Goal: Task Accomplishment & Management: Complete application form

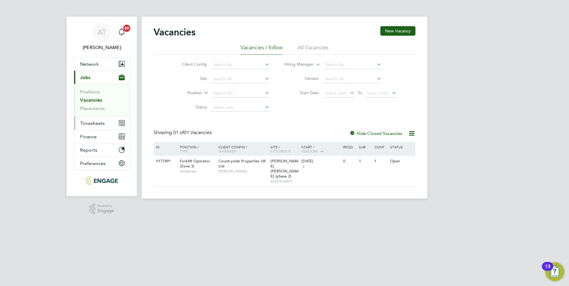
click at [100, 120] on button "Timesheets" at bounding box center [101, 123] width 55 height 13
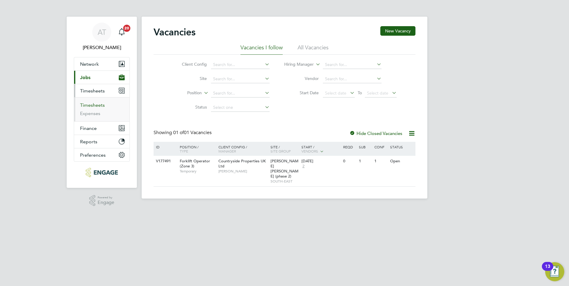
click at [93, 105] on link "Timesheets" at bounding box center [92, 105] width 25 height 6
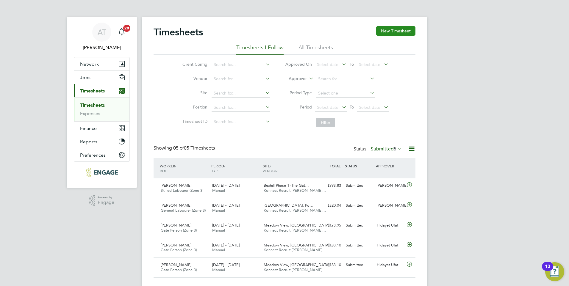
click at [398, 33] on button "New Timesheet" at bounding box center [395, 31] width 39 height 10
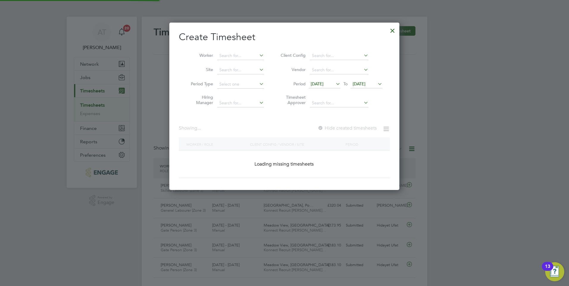
scroll to position [530, 230]
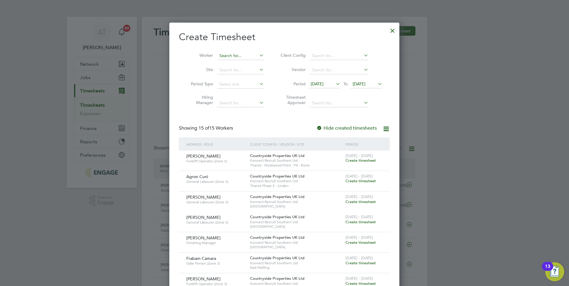
click at [234, 53] on input at bounding box center [240, 56] width 47 height 8
type input "[PERSON_NAME]"
drag, startPoint x: 243, startPoint y: 55, endPoint x: 215, endPoint y: 51, distance: 28.2
click at [215, 51] on li "Worker [PERSON_NAME]" at bounding box center [225, 56] width 93 height 14
click at [221, 63] on b "Erne" at bounding box center [223, 63] width 9 height 5
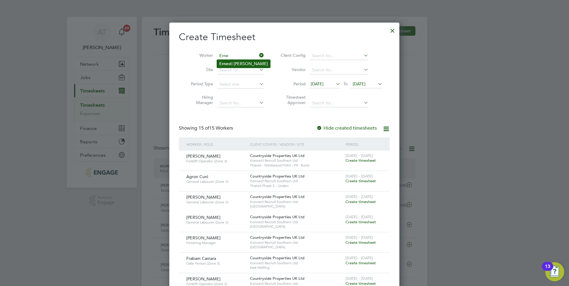
type input "[PERSON_NAME]"
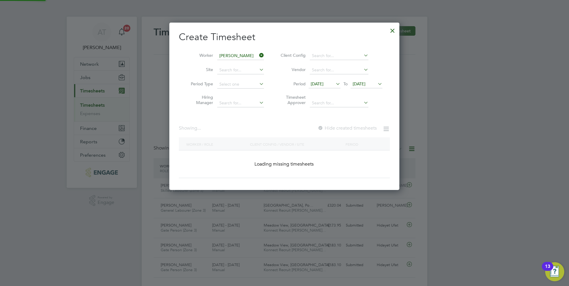
scroll to position [160, 230]
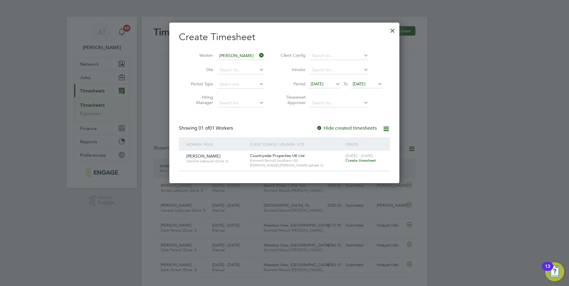
click at [370, 161] on span "Create timesheet" at bounding box center [361, 160] width 30 height 5
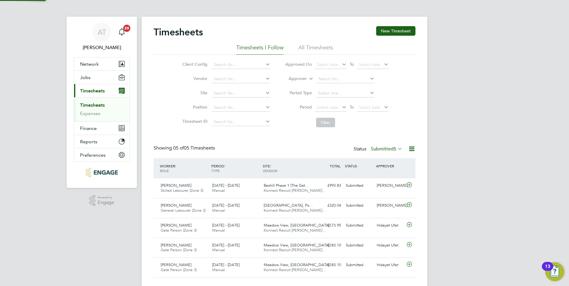
scroll to position [3, 3]
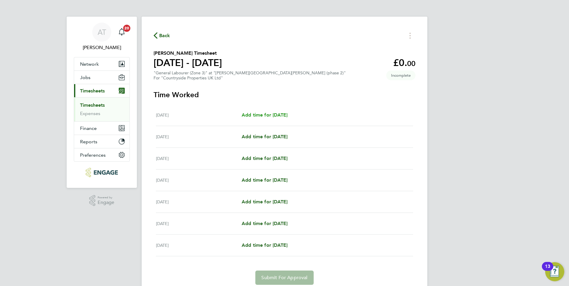
click at [288, 116] on span "Add time for [DATE]" at bounding box center [265, 115] width 46 height 6
select select "30"
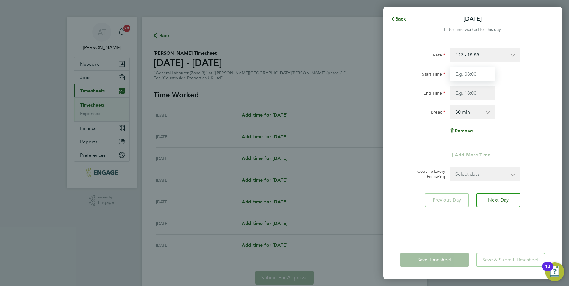
click at [459, 72] on input "Start Time" at bounding box center [472, 74] width 45 height 14
type input "07:30"
click at [477, 95] on input "End Time" at bounding box center [472, 93] width 45 height 14
type input "17:00"
click at [474, 106] on select "0 min 15 min 30 min 45 min 60 min 75 min 90 min" at bounding box center [469, 111] width 37 height 13
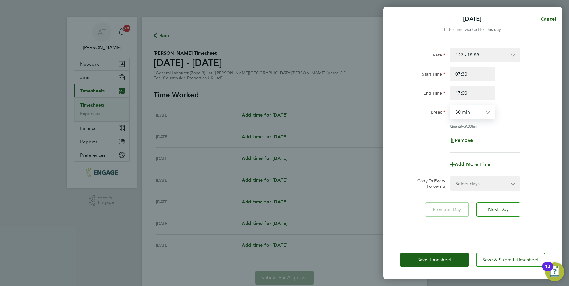
click at [531, 99] on div "End Time 17:00" at bounding box center [473, 93] width 150 height 14
click at [485, 181] on select "Select days Day Weekday (Mon-Fri) Weekend (Sat-Sun) [DATE] [DATE] [DATE] [DATE]…" at bounding box center [482, 183] width 63 height 13
select select "WEEKDAY"
click at [451, 177] on select "Select days Day Weekday (Mon-Fri) Weekend (Sat-Sun) [DATE] [DATE] [DATE] [DATE]…" at bounding box center [482, 183] width 63 height 13
select select "[DATE]"
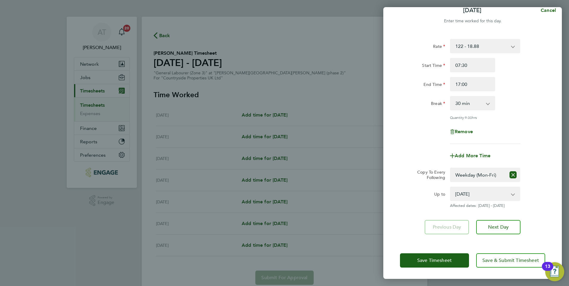
click at [535, 205] on div "Up to [DATE] [DATE] [DATE] [DATE] [DATE] [DATE] Affected dates: [DATE] - [DATE]" at bounding box center [473, 197] width 150 height 21
click at [488, 258] on span "Save & Submit Timesheet" at bounding box center [511, 261] width 57 height 6
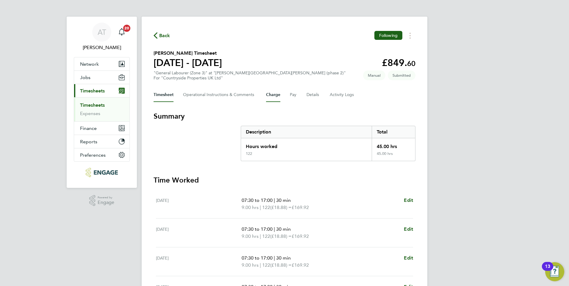
click at [270, 92] on button "Charge" at bounding box center [273, 95] width 14 height 14
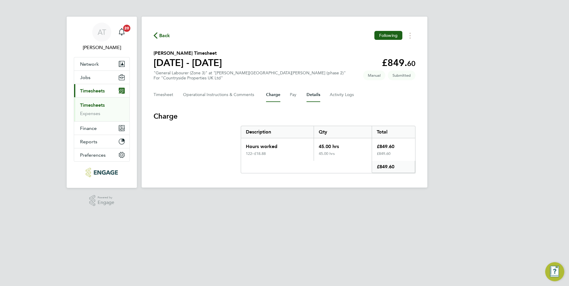
click at [314, 94] on button "Details" at bounding box center [314, 95] width 14 height 14
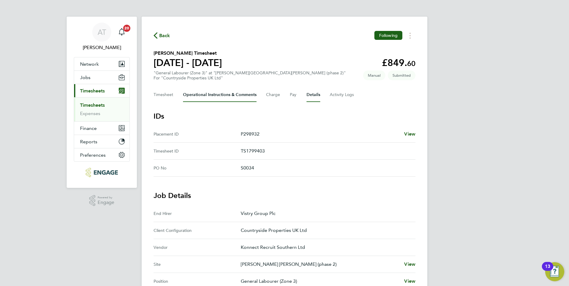
click at [222, 96] on Comments-tab "Operational Instructions & Comments" at bounding box center [220, 95] width 74 height 14
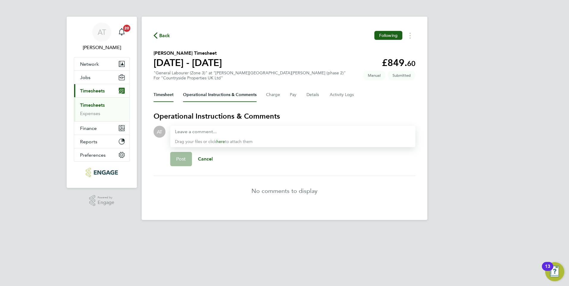
click at [160, 96] on button "Timesheet" at bounding box center [164, 95] width 20 height 14
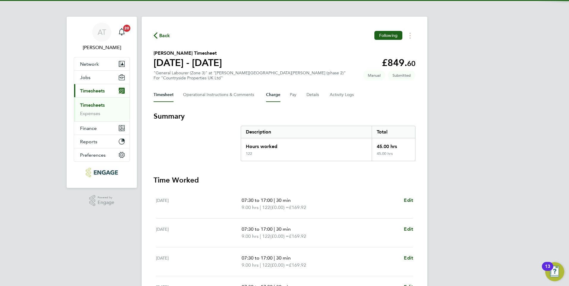
click at [278, 97] on button "Charge" at bounding box center [273, 95] width 14 height 14
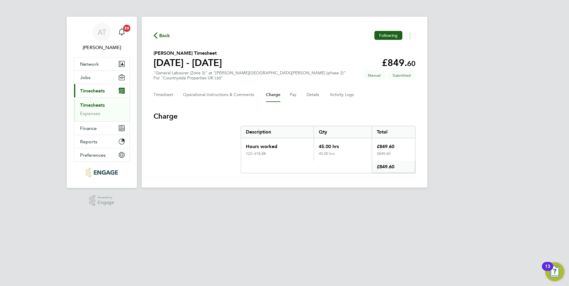
click at [299, 96] on div "Timesheet Operational Instructions & Comments Charge Pay Details Activity Logs" at bounding box center [285, 95] width 262 height 14
click at [299, 95] on div "Timesheet Operational Instructions & Comments Charge Pay Details Activity Logs" at bounding box center [285, 95] width 262 height 14
click at [296, 94] on button "Pay" at bounding box center [293, 95] width 7 height 14
click at [314, 94] on button "Details" at bounding box center [314, 95] width 14 height 14
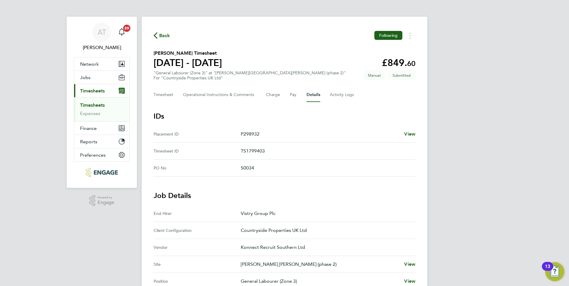
click at [161, 38] on span "Back" at bounding box center [164, 35] width 11 height 7
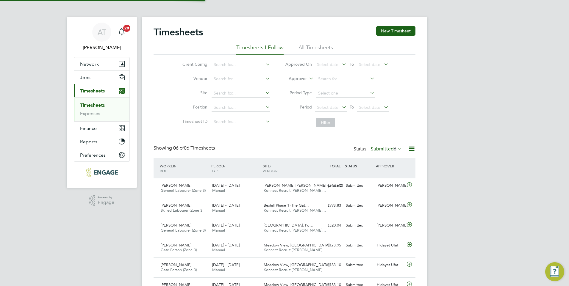
scroll to position [15, 52]
click at [387, 33] on button "New Timesheet" at bounding box center [395, 31] width 39 height 10
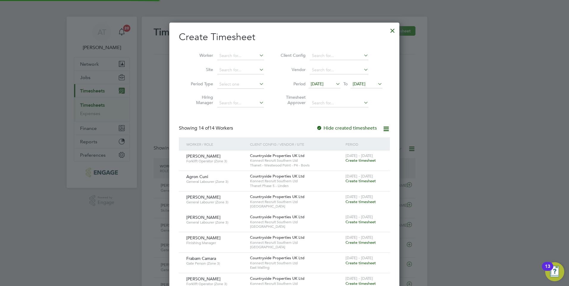
scroll to position [509, 230]
click at [227, 56] on input at bounding box center [240, 56] width 47 height 8
click at [239, 55] on input at bounding box center [240, 56] width 47 height 8
click at [243, 67] on li "[PERSON_NAME]" at bounding box center [245, 64] width 57 height 8
type input "[PERSON_NAME]"
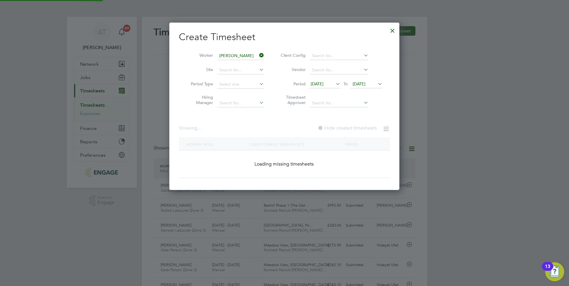
scroll to position [160, 230]
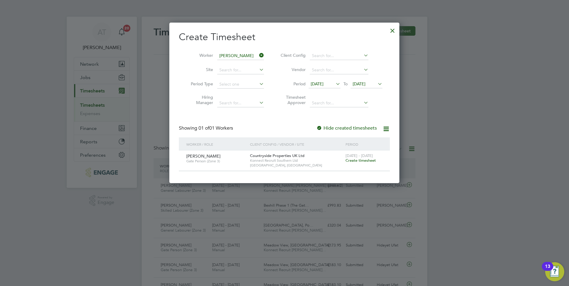
click at [352, 158] on span "Create timesheet" at bounding box center [361, 160] width 30 height 5
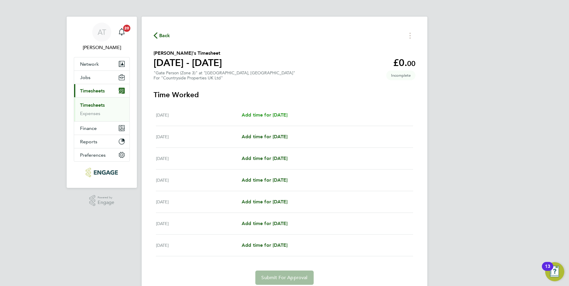
click at [253, 113] on span "Add time for [DATE]" at bounding box center [265, 115] width 46 height 6
select select "30"
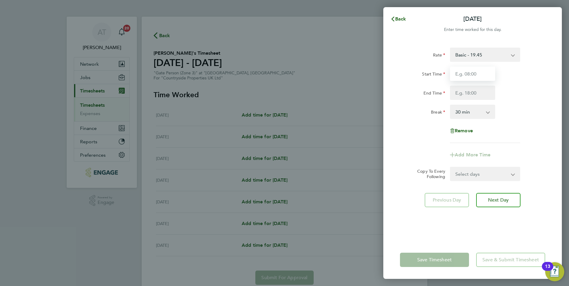
click at [475, 74] on input "Start Time" at bounding box center [472, 74] width 45 height 14
type input "07:30"
click at [470, 94] on input "End Time" at bounding box center [472, 93] width 45 height 14
type input "17:00"
click at [505, 96] on div "End Time 17:00" at bounding box center [473, 93] width 150 height 14
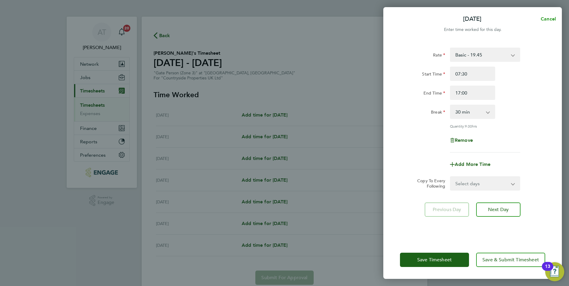
click at [544, 16] on span "Cancel" at bounding box center [547, 19] width 17 height 6
select select "30"
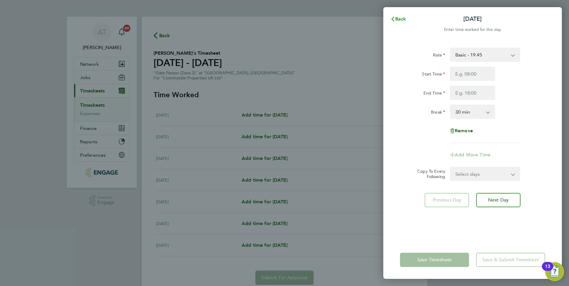
click at [405, 19] on span "Back" at bounding box center [400, 19] width 11 height 6
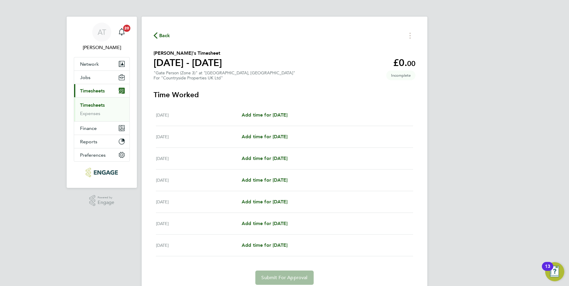
click at [165, 35] on span "Back" at bounding box center [164, 35] width 11 height 7
